Goal: Task Accomplishment & Management: Complete application form

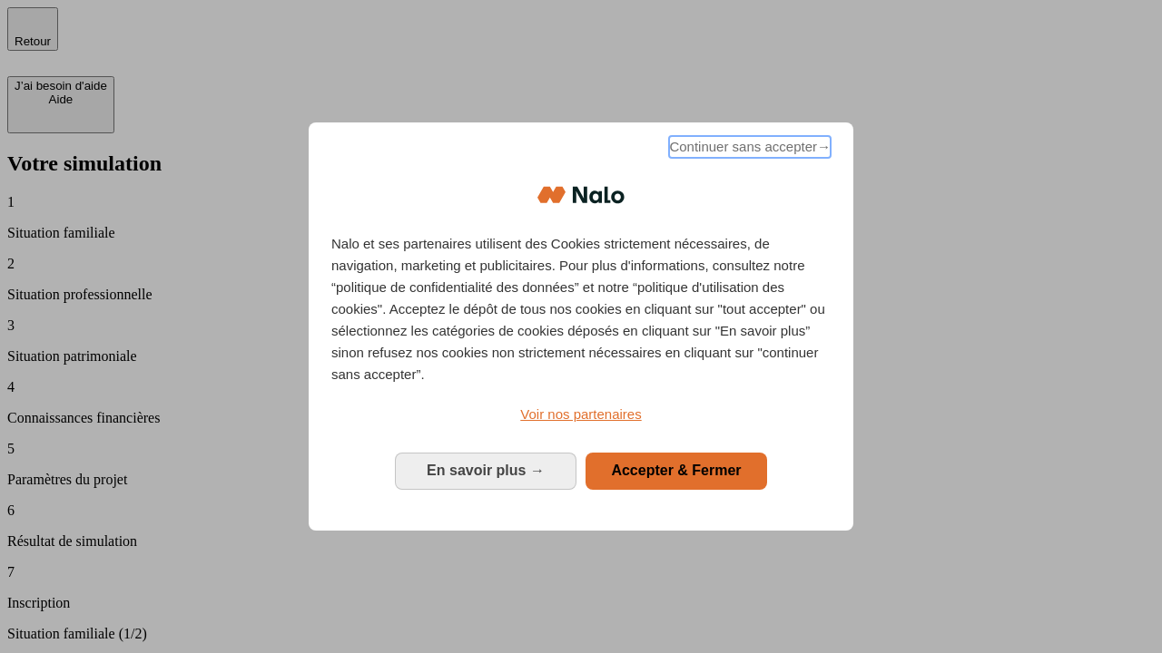
click at [748, 150] on span "Continuer sans accepter →" at bounding box center [750, 147] width 162 height 22
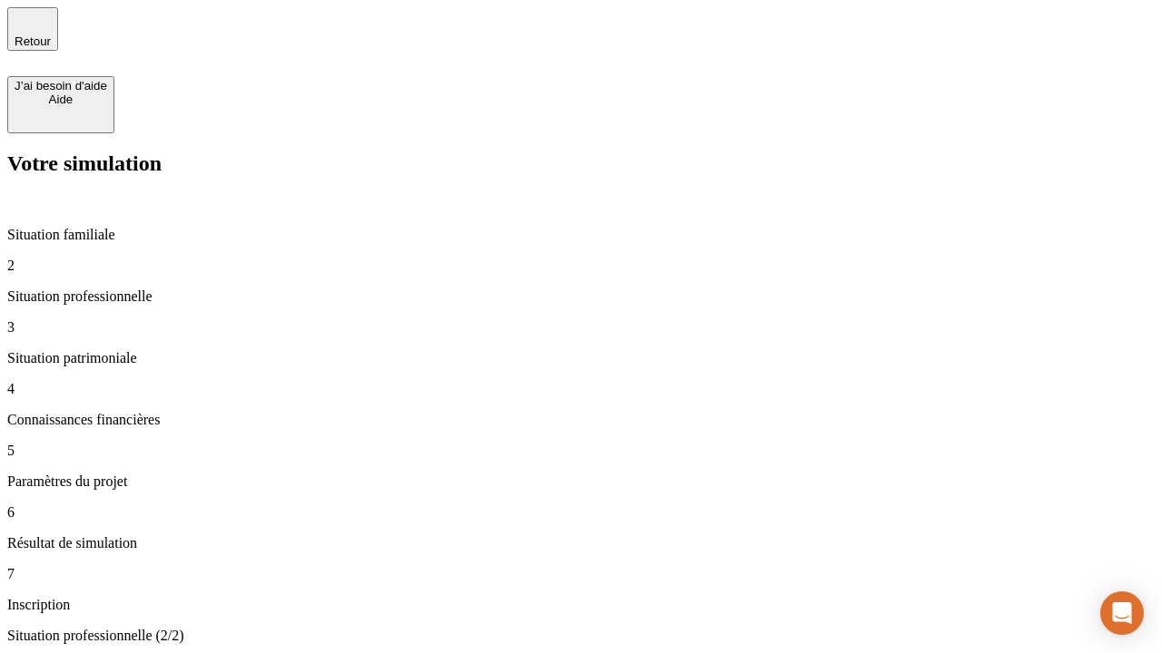
type input "30 000"
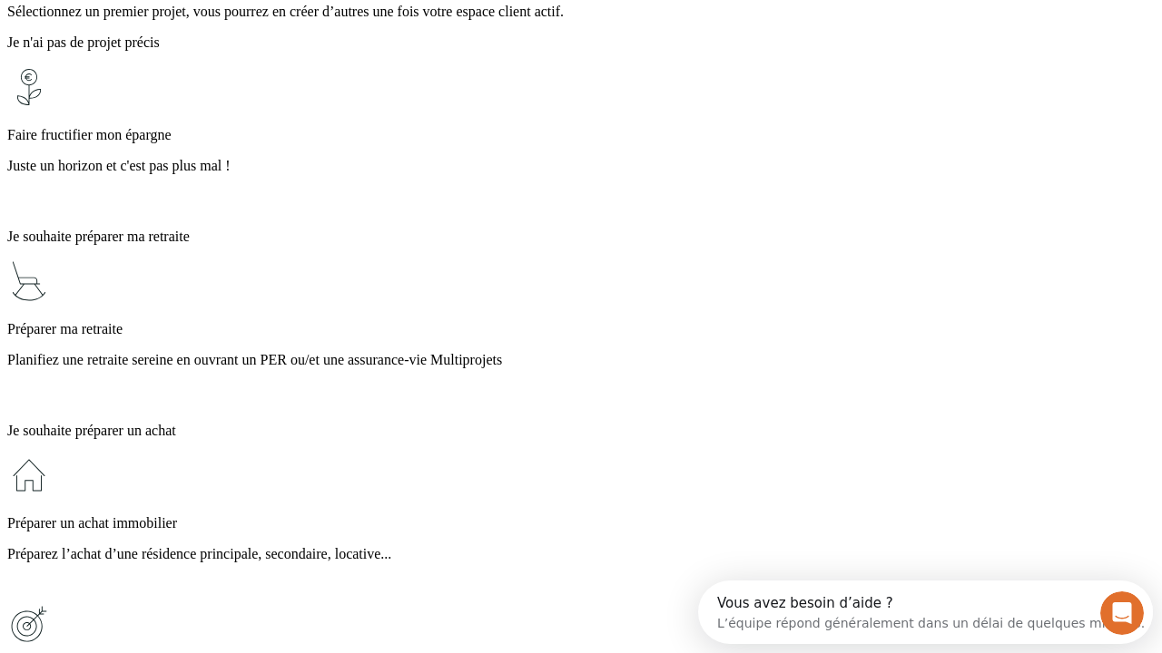
scroll to position [34, 0]
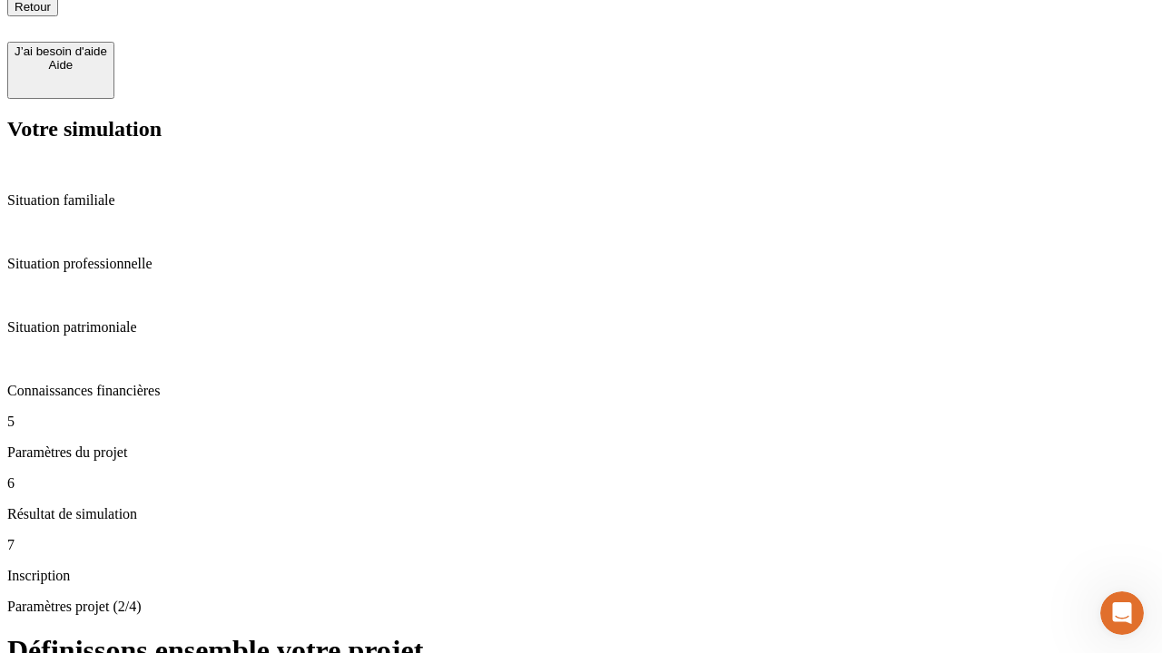
scroll to position [0, 0]
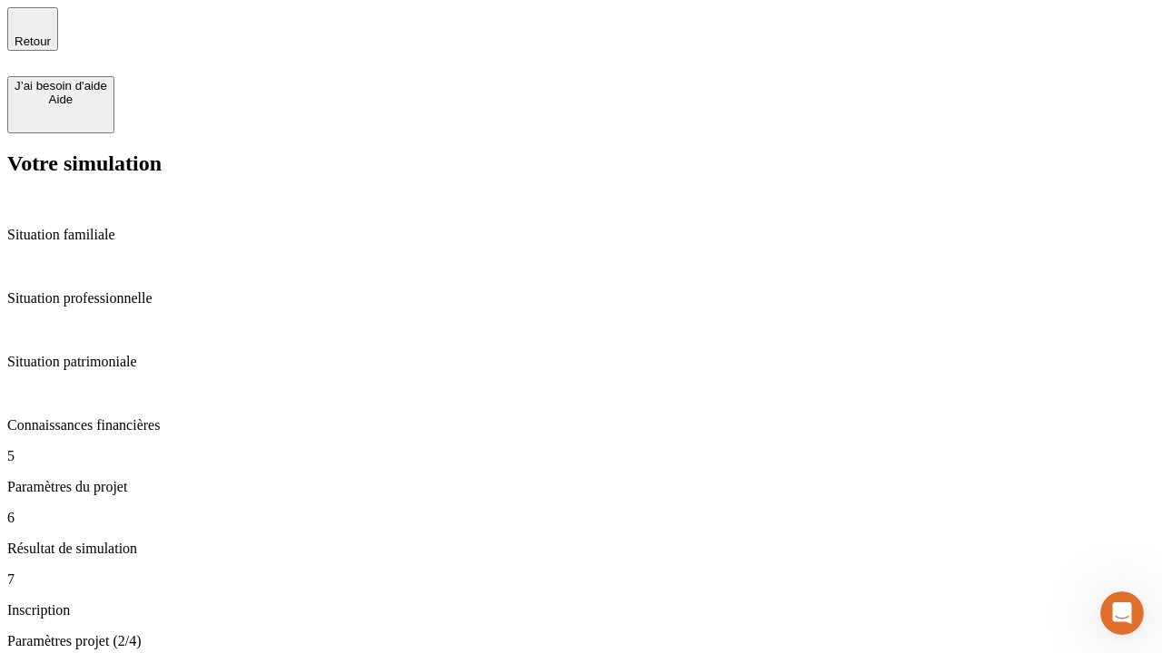
type input "25"
type input "1 000"
type input "640"
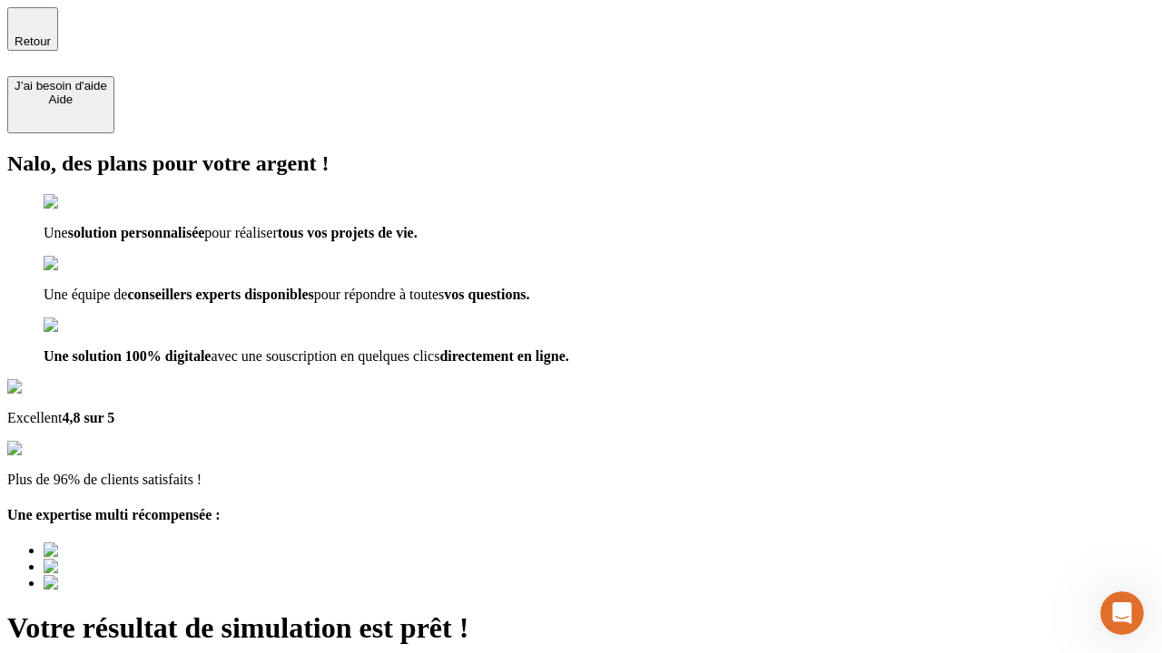
scroll to position [5, 0]
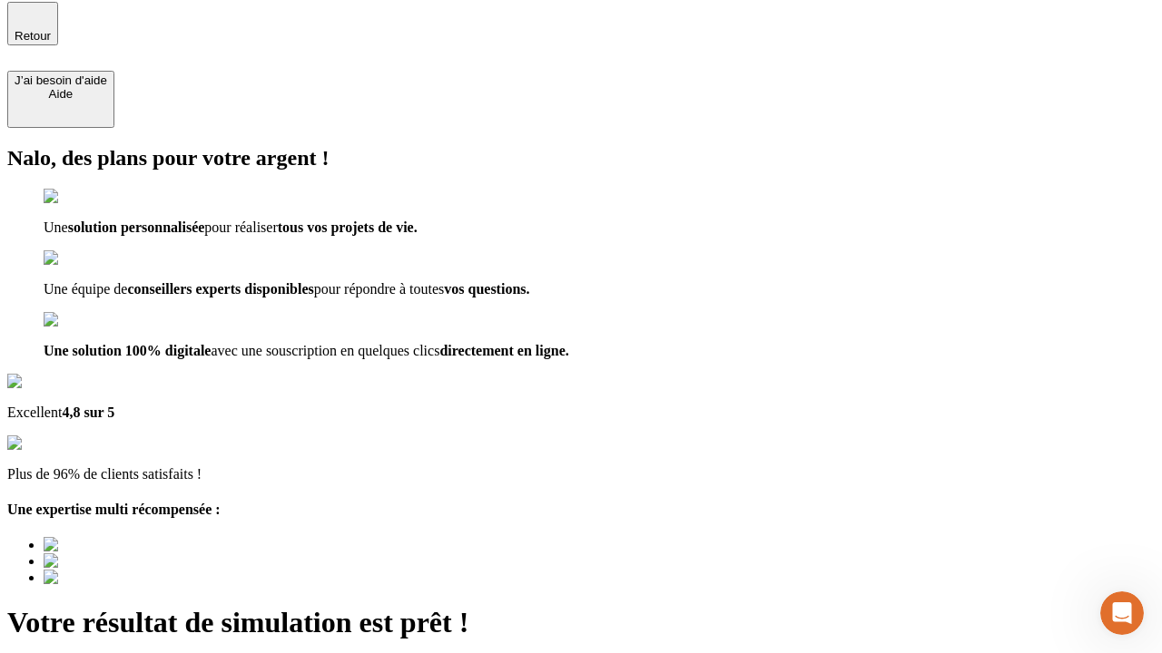
type input "[EMAIL_ADDRESS][PERSON_NAME][DOMAIN_NAME]"
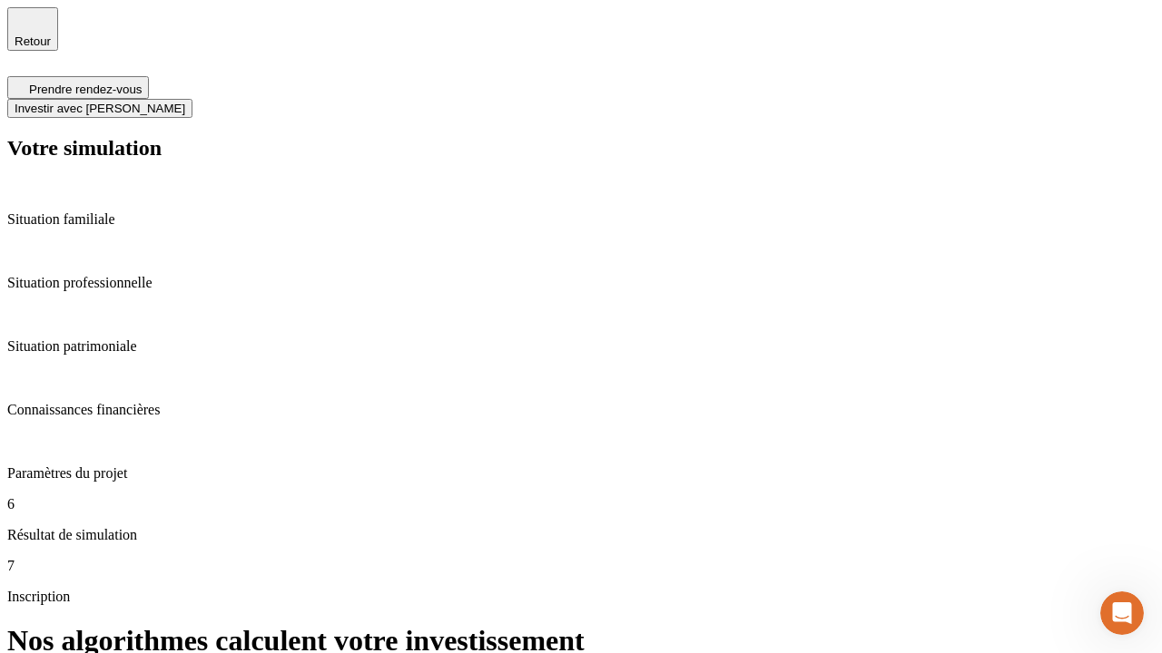
scroll to position [7, 0]
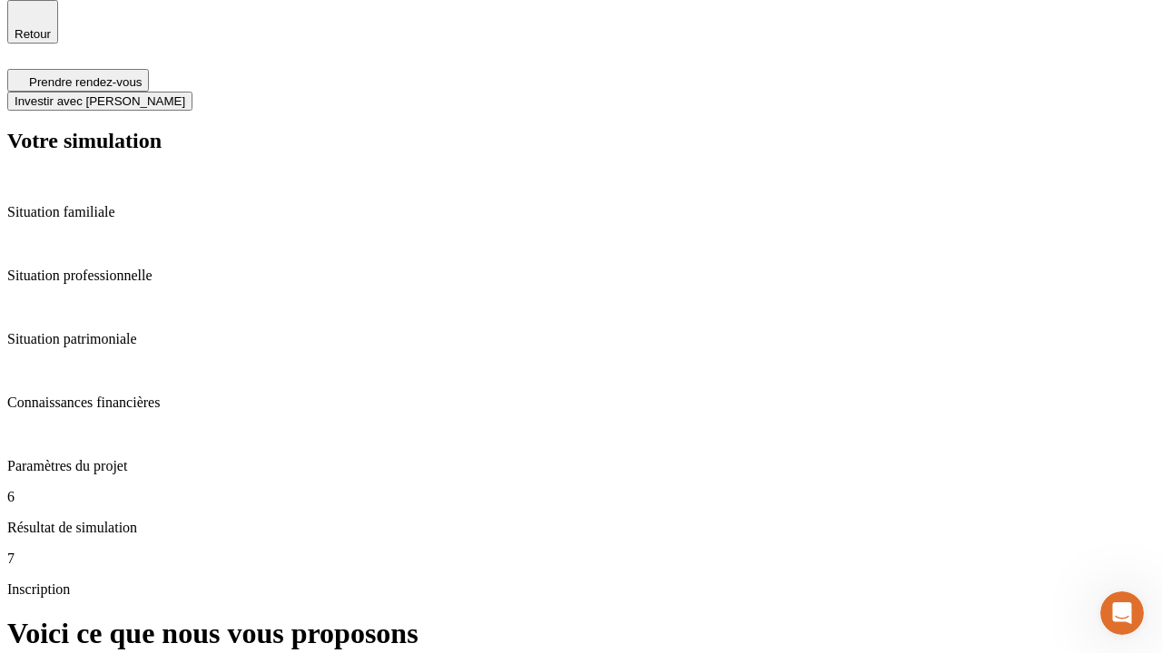
click at [185, 94] on span "Investir avec [PERSON_NAME]" at bounding box center [100, 101] width 171 height 14
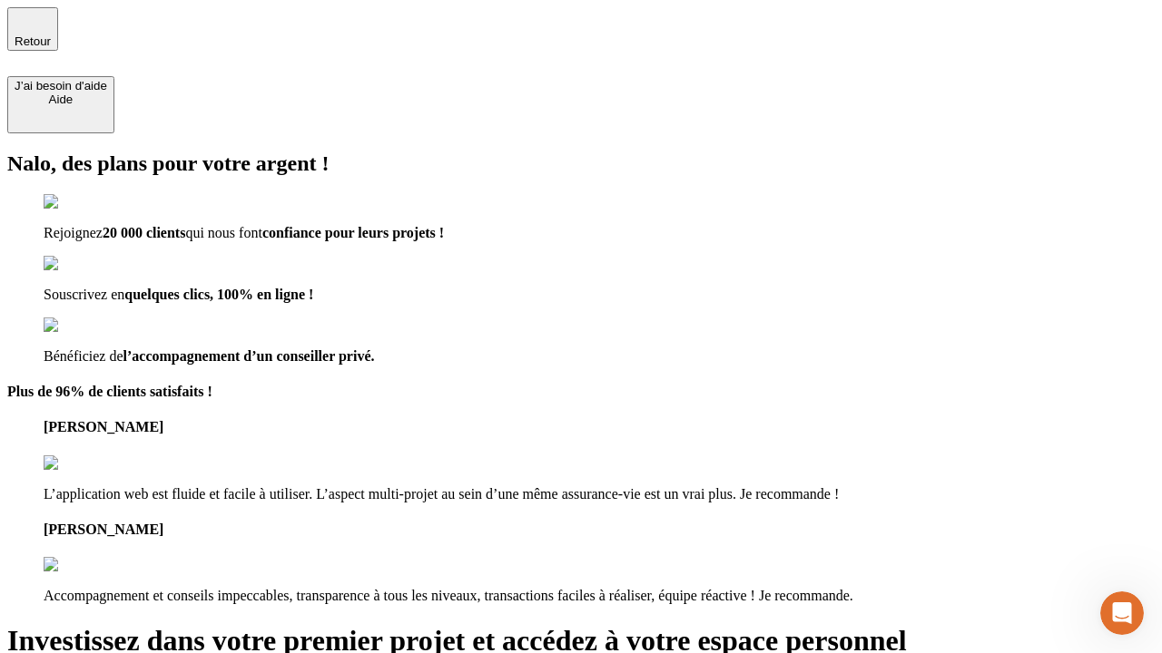
type input "abc"
